Goal: Task Accomplishment & Management: Use online tool/utility

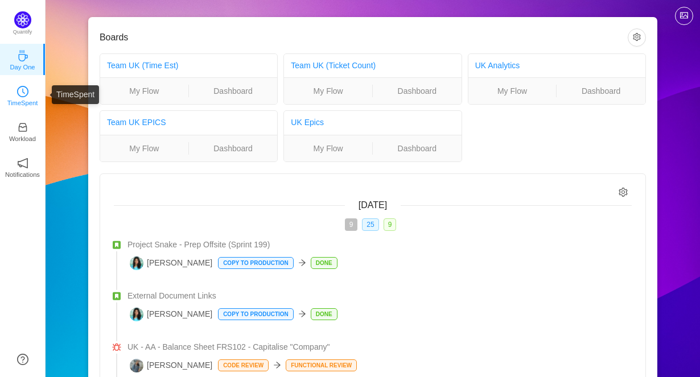
click at [28, 97] on link "TimeSpent" at bounding box center [22, 94] width 11 height 11
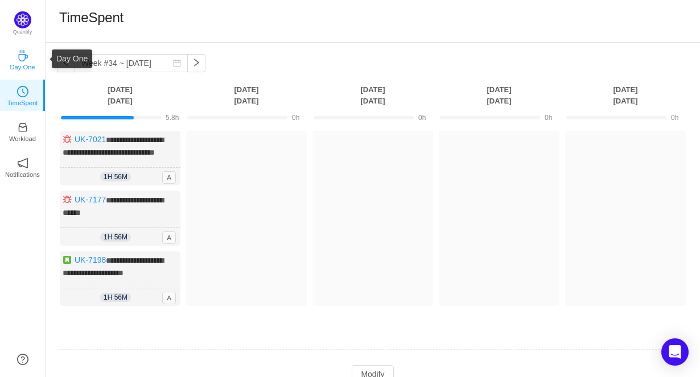
click at [28, 65] on link "Day One" at bounding box center [22, 58] width 11 height 11
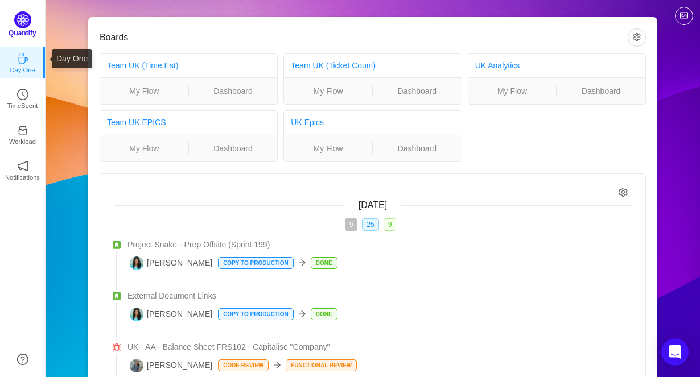
click at [17, 34] on p "Quantify" at bounding box center [23, 33] width 28 height 10
click at [15, 15] on div "Quantify" at bounding box center [22, 27] width 45 height 33
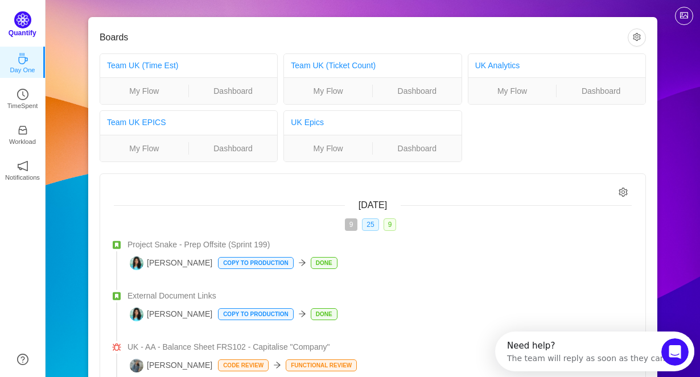
click at [18, 25] on img at bounding box center [22, 19] width 17 height 17
